Goal: Information Seeking & Learning: Learn about a topic

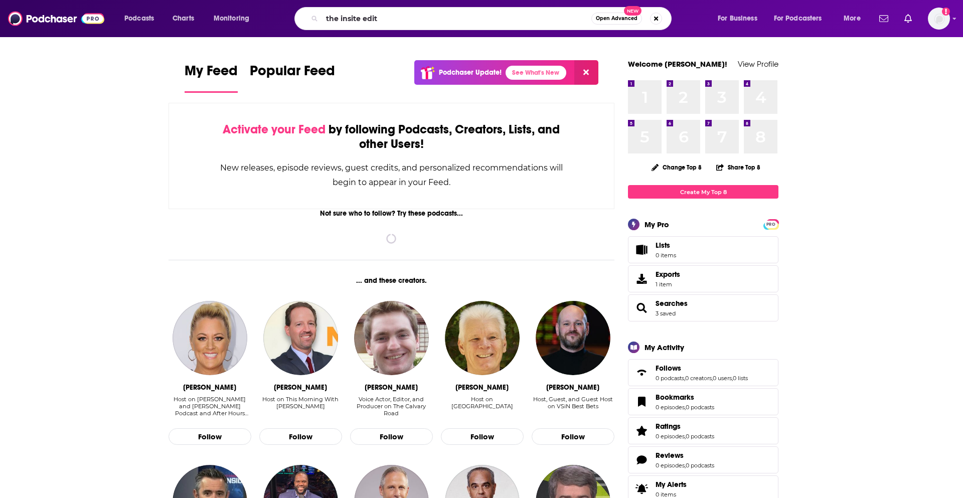
click at [359, 15] on input "the insite edit" at bounding box center [456, 19] width 269 height 16
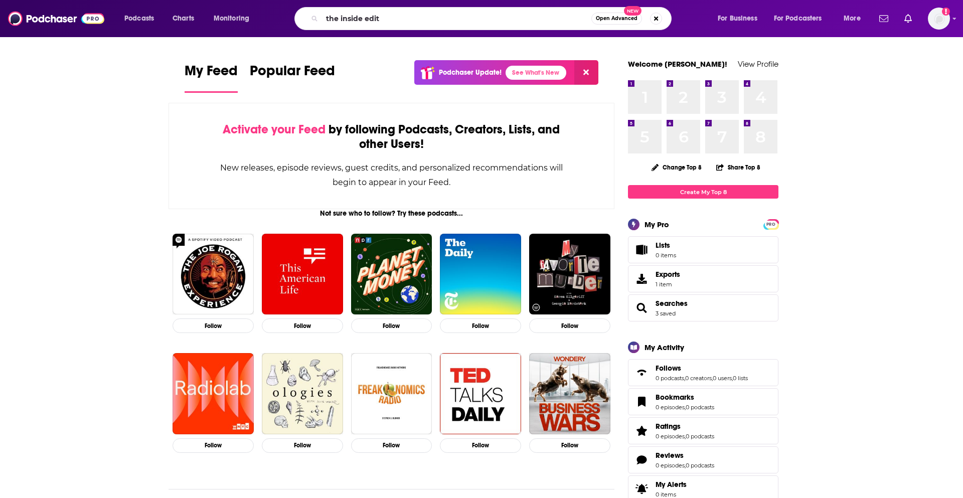
type input "the inside edit"
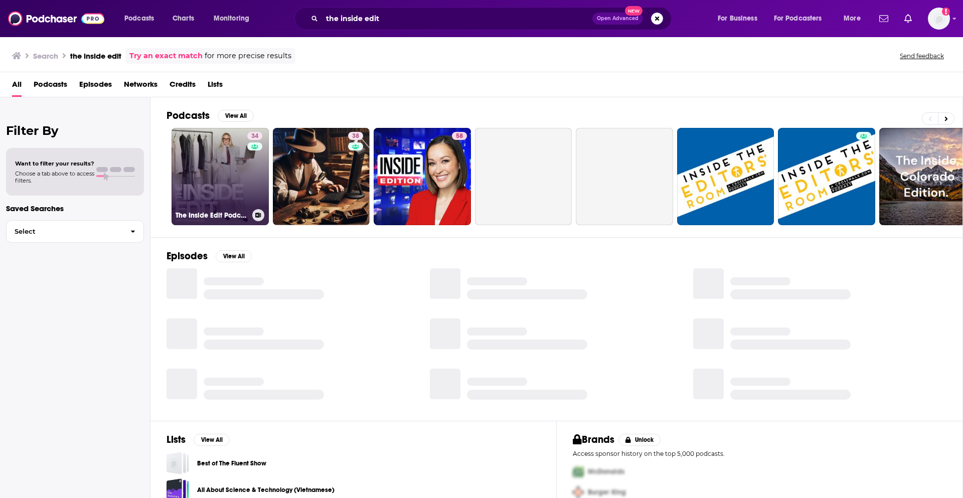
click at [232, 199] on link "34 The Inside Edit Podcast" at bounding box center [220, 176] width 97 height 97
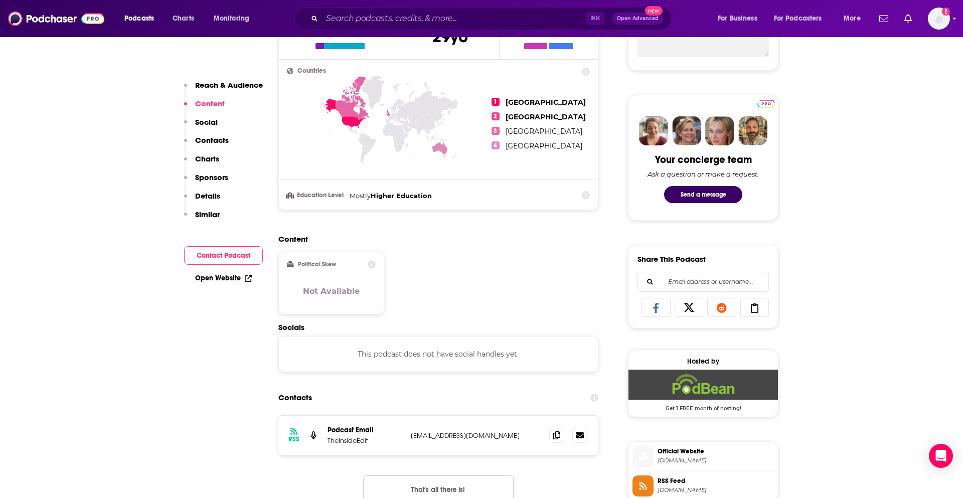
scroll to position [476, 0]
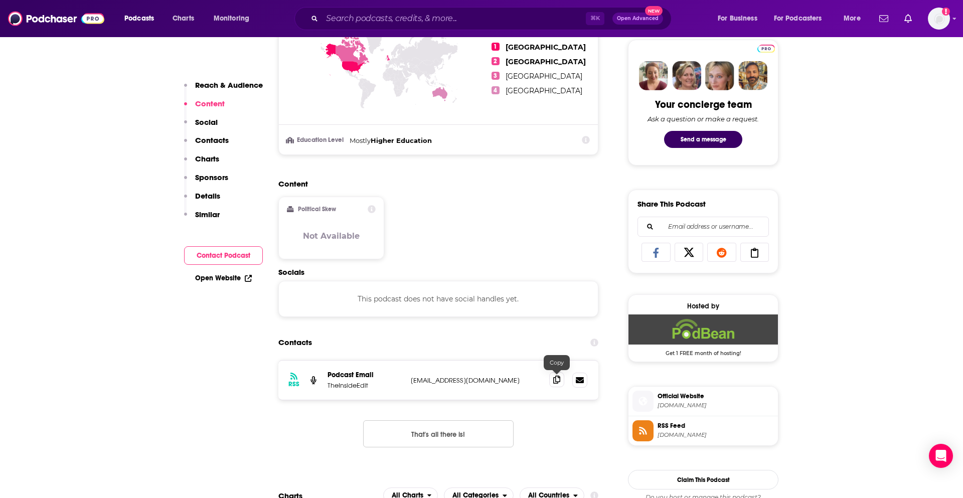
click at [560, 379] on icon at bounding box center [556, 380] width 7 height 8
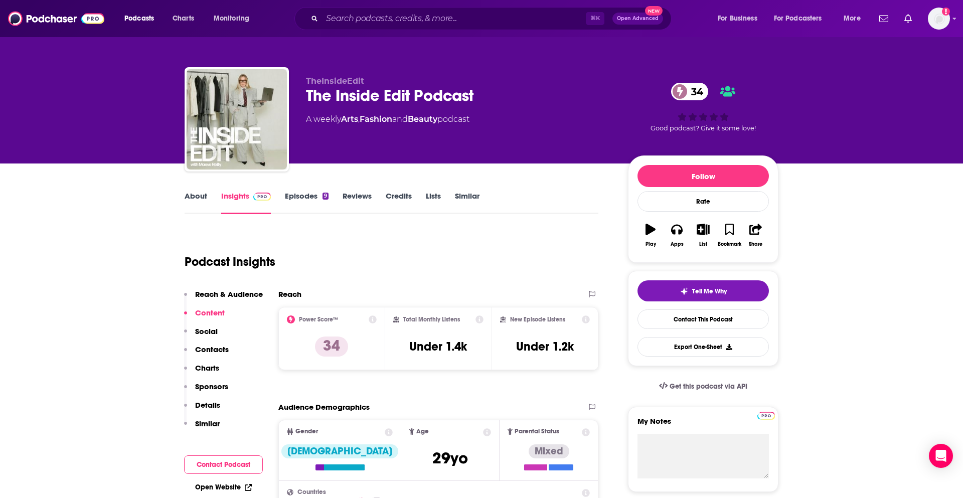
click at [193, 198] on link "About" at bounding box center [196, 202] width 23 height 23
